Goal: Information Seeking & Learning: Learn about a topic

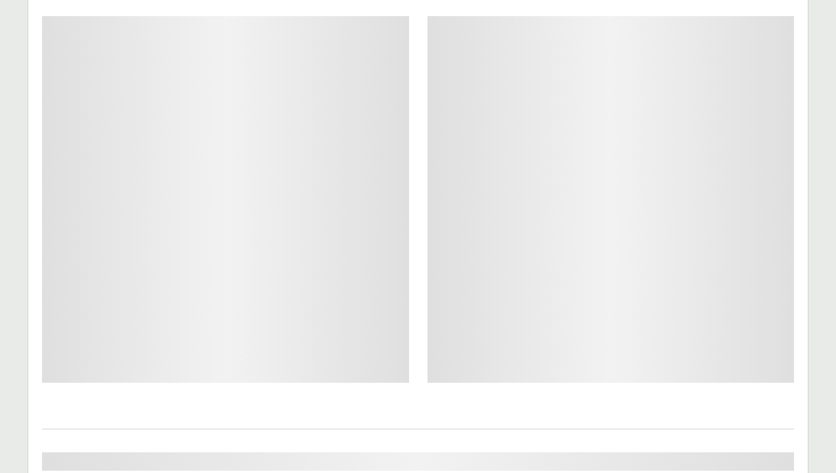
scroll to position [312, 0]
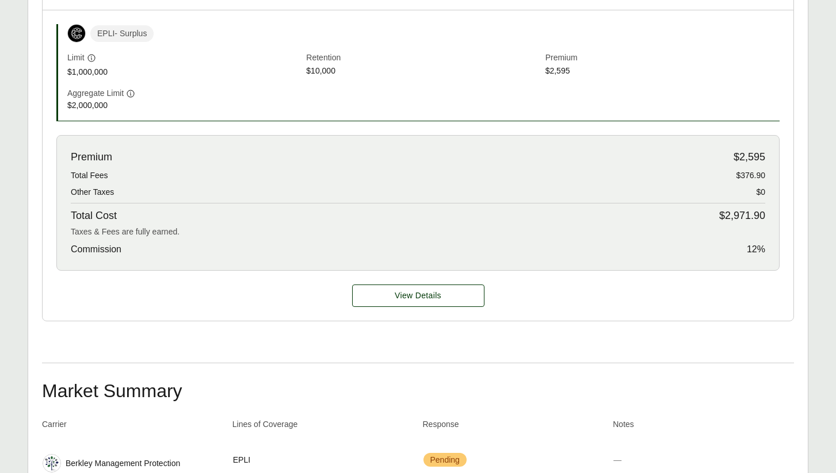
scroll to position [359, 0]
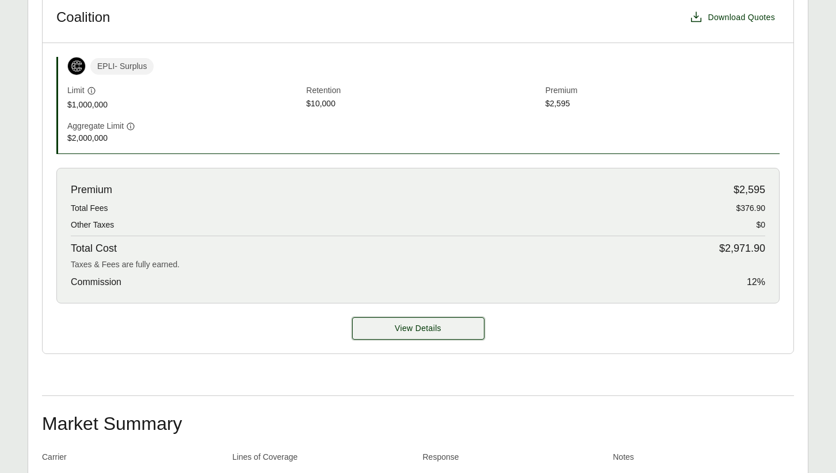
click at [465, 326] on button "View Details" at bounding box center [418, 328] width 132 height 22
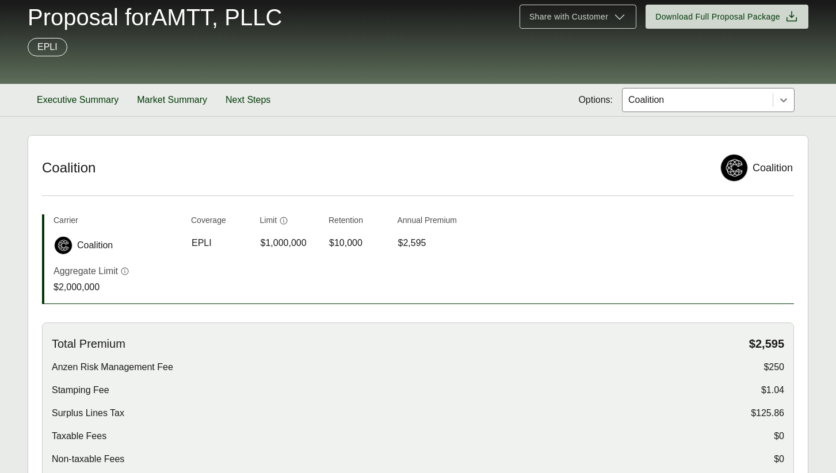
scroll to position [78, 0]
